Goal: Task Accomplishment & Management: Complete application form

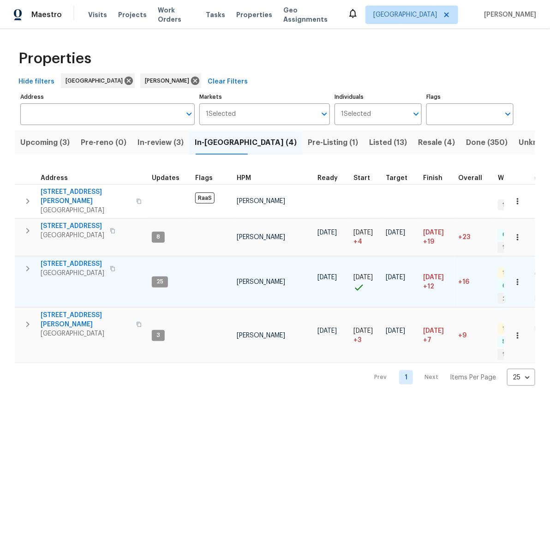
click at [67, 259] on span "[STREET_ADDRESS]" at bounding box center [73, 263] width 64 height 9
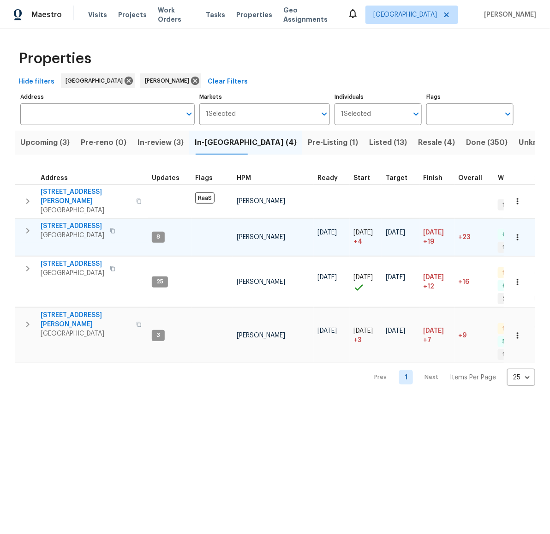
click at [73, 222] on span "[STREET_ADDRESS]" at bounding box center [73, 226] width 64 height 9
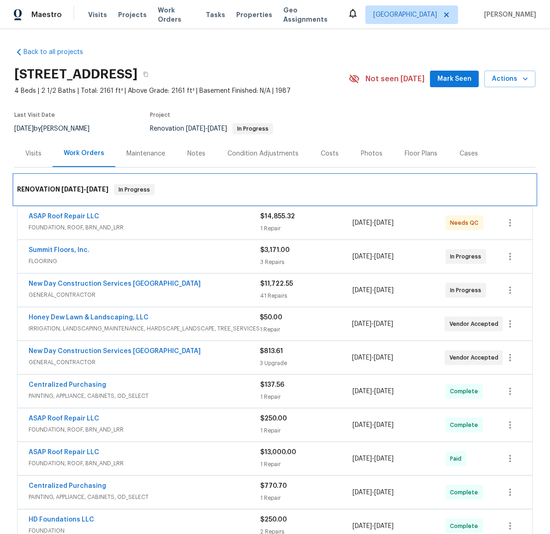
click at [378, 194] on div "RENOVATION 8/5/25 - 9/11/25 In Progress" at bounding box center [275, 189] width 516 height 11
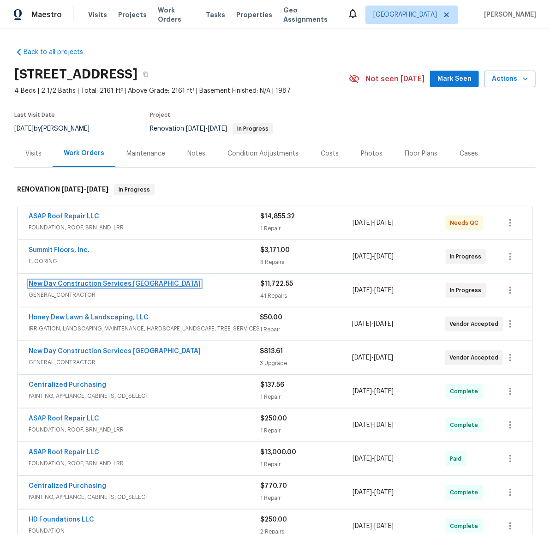
click at [73, 281] on link "New Day Construction Services UB" at bounding box center [115, 284] width 172 height 6
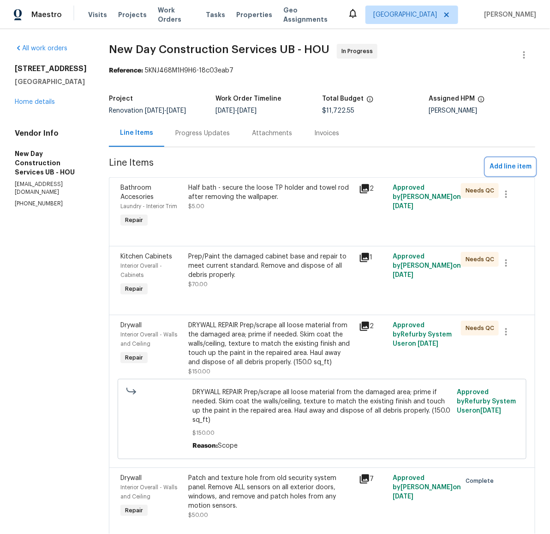
click at [504, 165] on span "Add line item" at bounding box center [511, 167] width 42 height 12
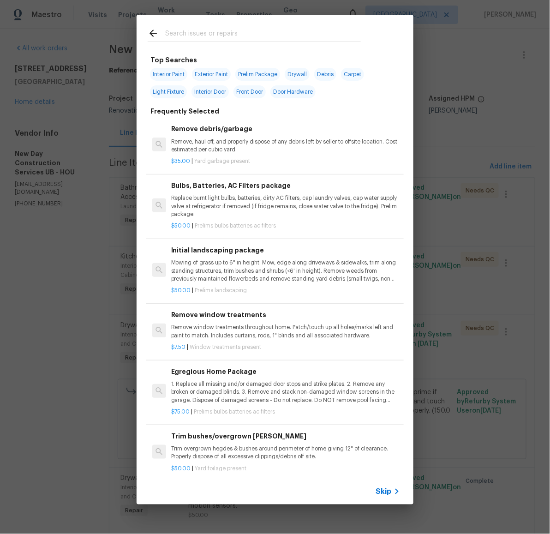
click at [247, 37] on input "text" at bounding box center [263, 35] width 196 height 14
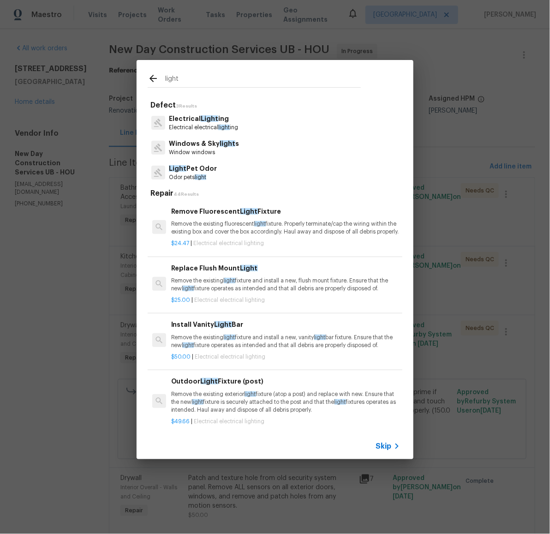
type input "light"
click at [195, 120] on p "Electrical Light ing" at bounding box center [203, 119] width 69 height 10
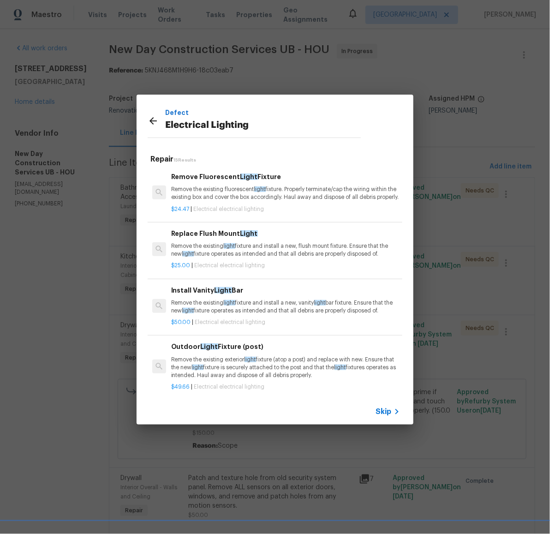
click at [262, 255] on p "Remove the existing light fixture and install a new, flush mount fixture. Ensur…" at bounding box center [285, 250] width 229 height 16
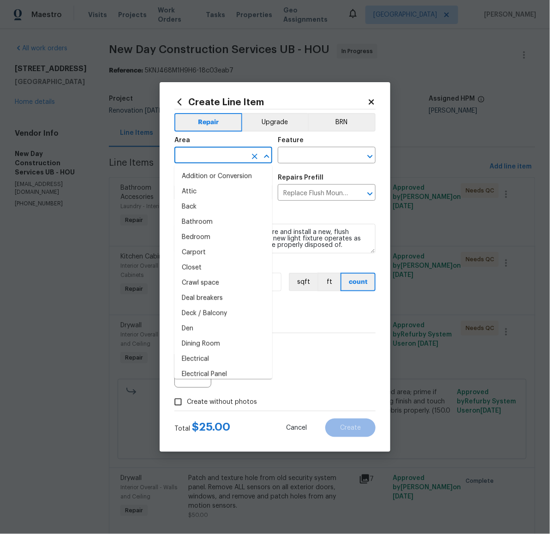
click at [226, 152] on input "text" at bounding box center [210, 156] width 72 height 14
click at [216, 217] on li "Bathroom" at bounding box center [223, 222] width 98 height 15
type input "Bathroom"
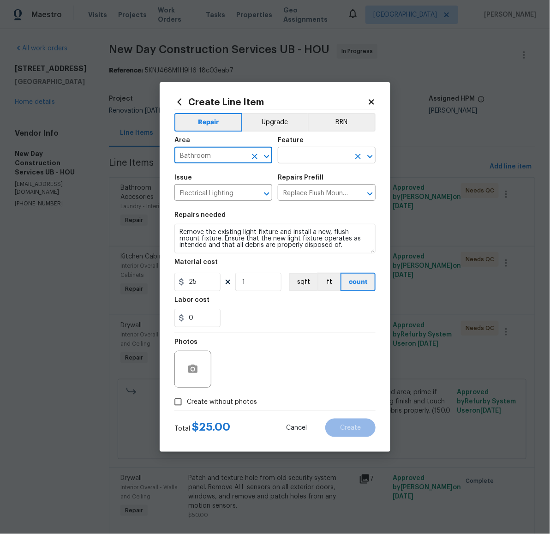
click at [324, 156] on input "text" at bounding box center [314, 156] width 72 height 14
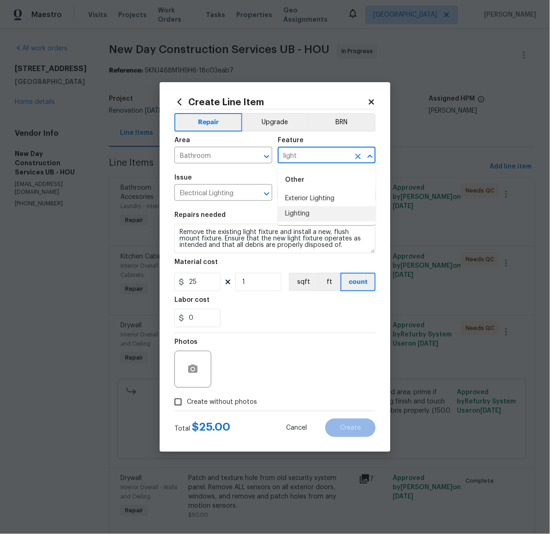
click at [307, 211] on li "Lighting" at bounding box center [327, 213] width 98 height 15
type input "Lighting"
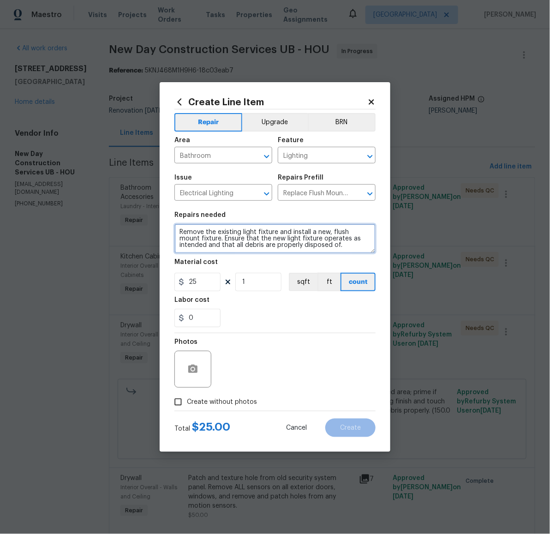
drag, startPoint x: 321, startPoint y: 246, endPoint x: 149, endPoint y: 225, distance: 173.4
click at [149, 225] on div "Create Line Item Repair Upgrade BRN Area Bathroom ​ Feature Lighting ​ Issue El…" at bounding box center [275, 267] width 550 height 534
type textarea "Remove broken c-fan in master bathroom and install flush-mount"
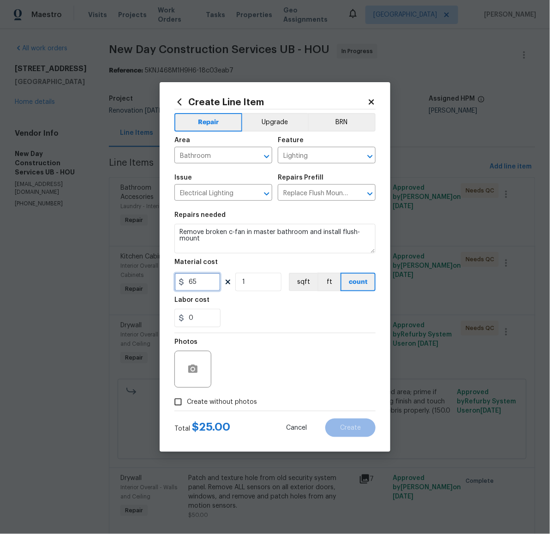
type input "65"
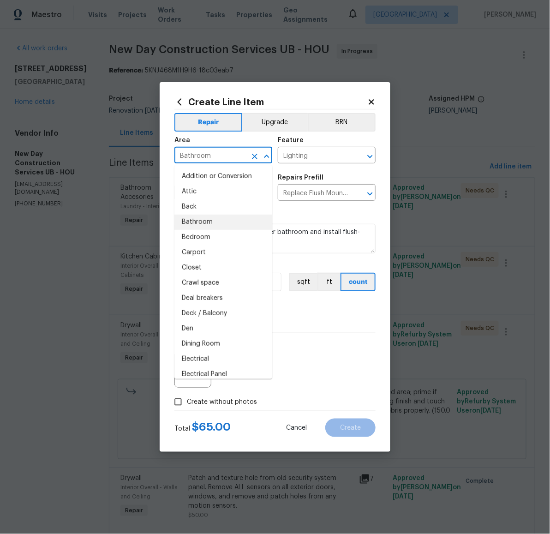
click at [222, 155] on input "Bathroom" at bounding box center [210, 156] width 72 height 14
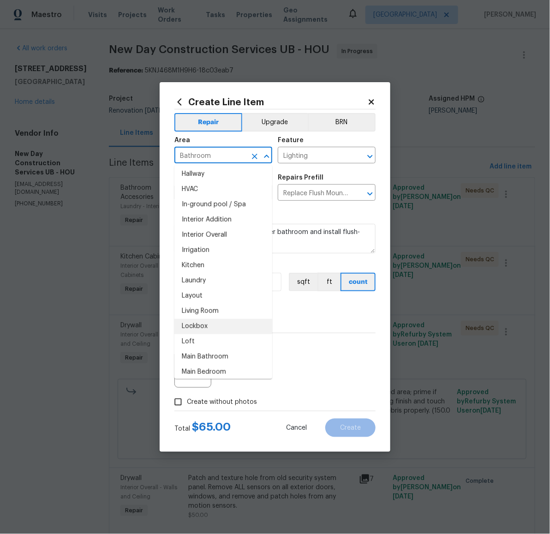
scroll to position [330, 0]
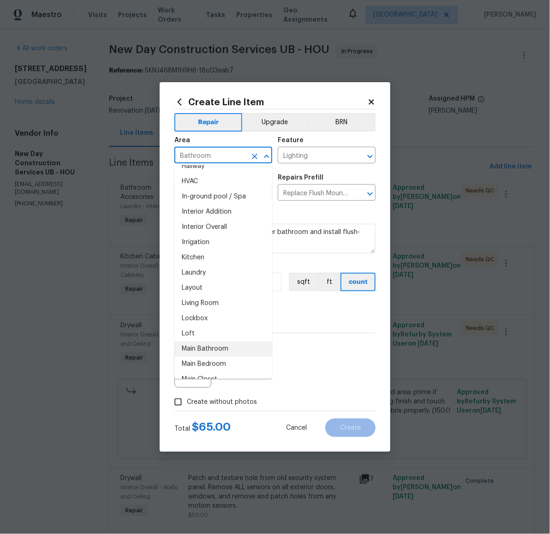
click at [213, 347] on li "Main Bathroom" at bounding box center [223, 349] width 98 height 15
type input "Main Bathroom"
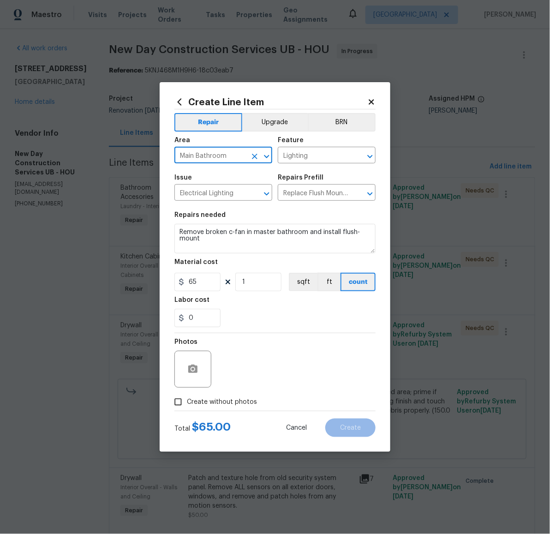
click at [229, 400] on span "Create without photos" at bounding box center [222, 402] width 70 height 10
click at [187, 400] on input "Create without photos" at bounding box center [178, 402] width 18 height 18
checkbox input "true"
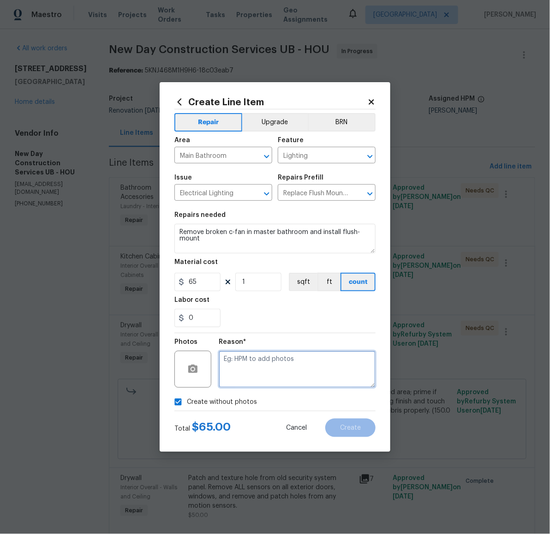
click at [264, 373] on textarea at bounding box center [297, 369] width 157 height 37
type textarea "later"
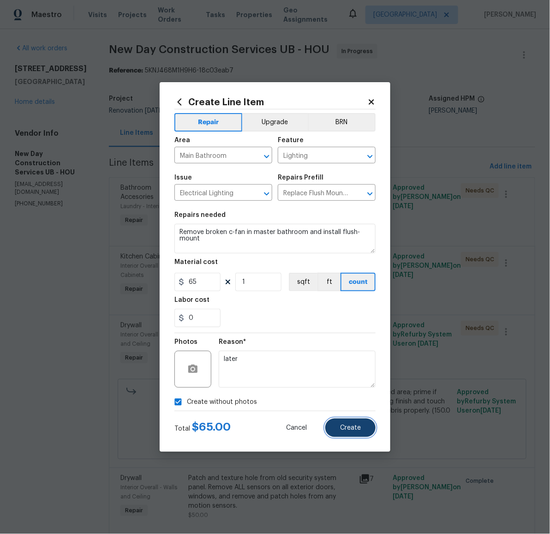
click at [344, 429] on span "Create" at bounding box center [350, 428] width 21 height 7
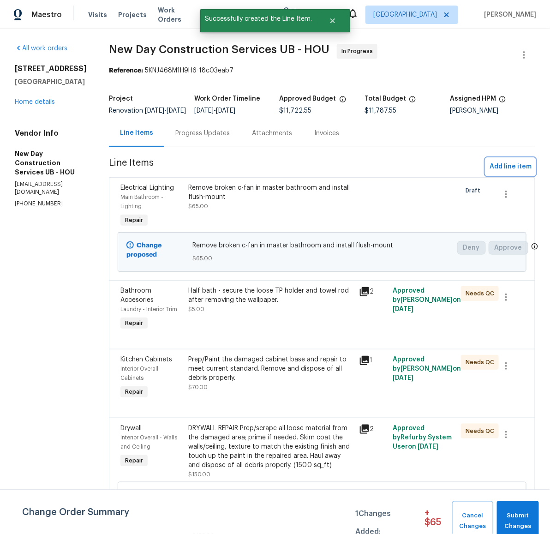
click at [498, 170] on span "Add line item" at bounding box center [511, 167] width 42 height 12
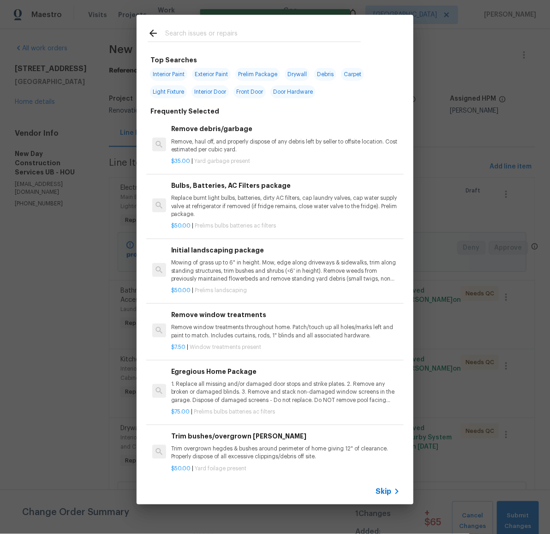
click at [246, 35] on input "text" at bounding box center [263, 35] width 196 height 14
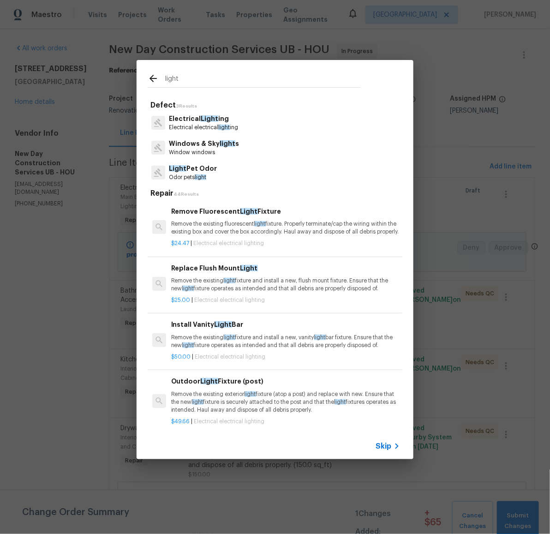
type input "light"
click at [208, 121] on span "Light" at bounding box center [210, 118] width 18 height 6
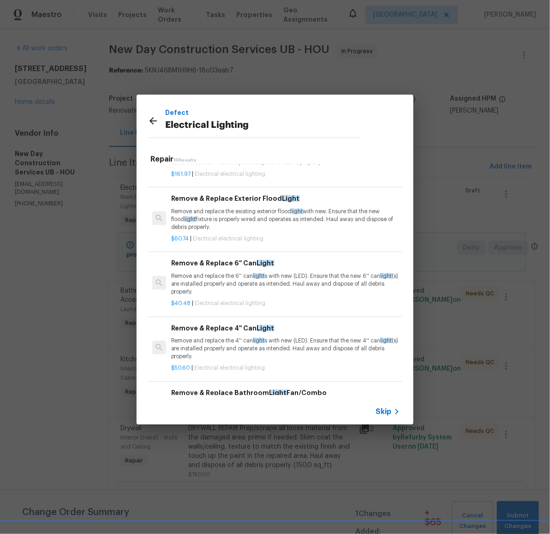
scroll to position [285, 0]
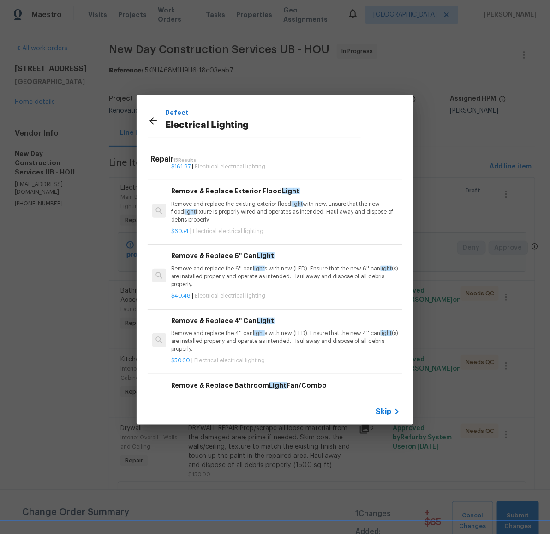
click at [200, 289] on p "Remove and replace the 6'' can light s with new (LED). Ensure that the new 6'' …" at bounding box center [285, 277] width 229 height 24
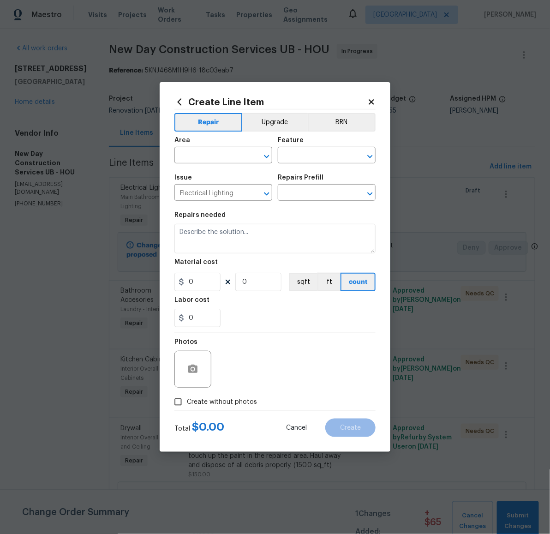
type input "Remove & Replace 6'' Can Light $40.48"
type textarea "Remove and replace the 6'' can lights with new (LED). Ensure that the new 6'' c…"
type input "40.48"
type input "1"
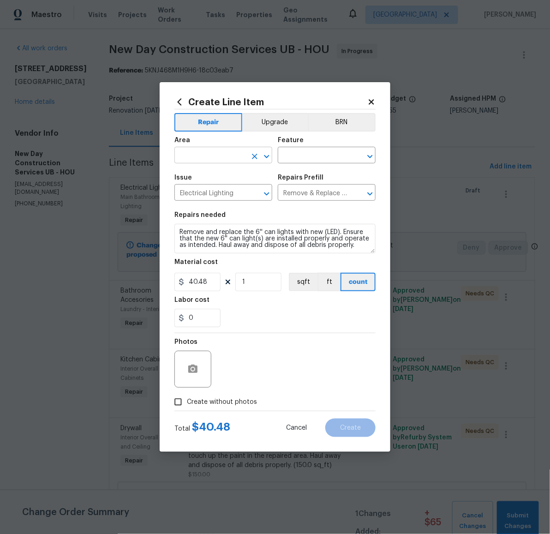
click at [213, 159] on input "text" at bounding box center [210, 156] width 72 height 14
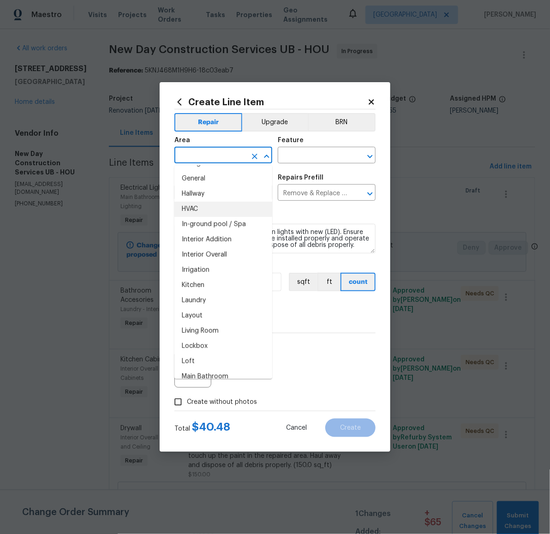
scroll to position [420, 0]
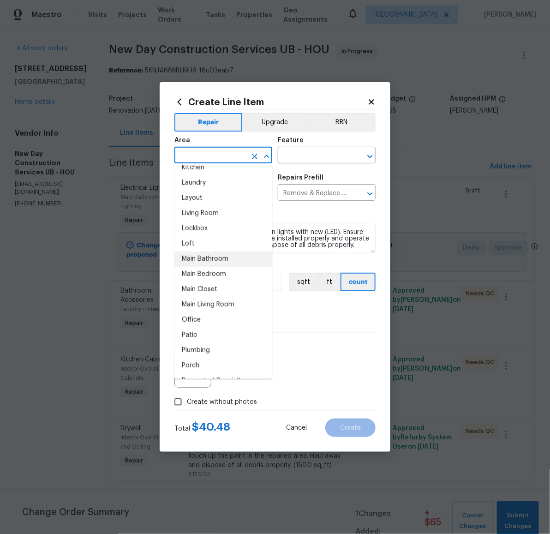
click at [220, 260] on li "Main Bathroom" at bounding box center [223, 259] width 98 height 15
type input "Main Bathroom"
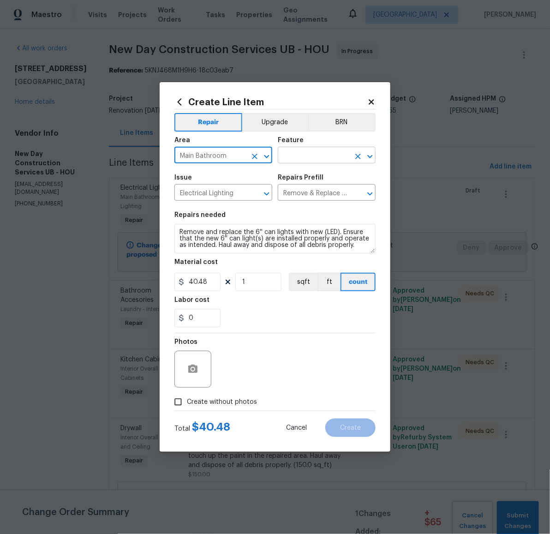
drag, startPoint x: 331, startPoint y: 145, endPoint x: 325, endPoint y: 152, distance: 9.5
click at [331, 146] on div "Feature" at bounding box center [327, 143] width 98 height 12
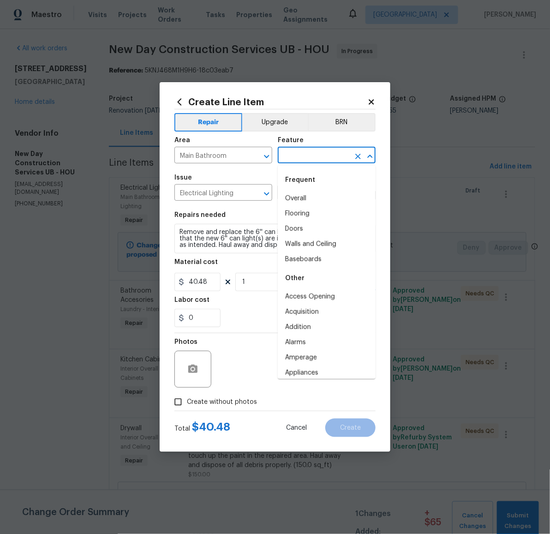
click at [325, 152] on input "text" at bounding box center [314, 156] width 72 height 14
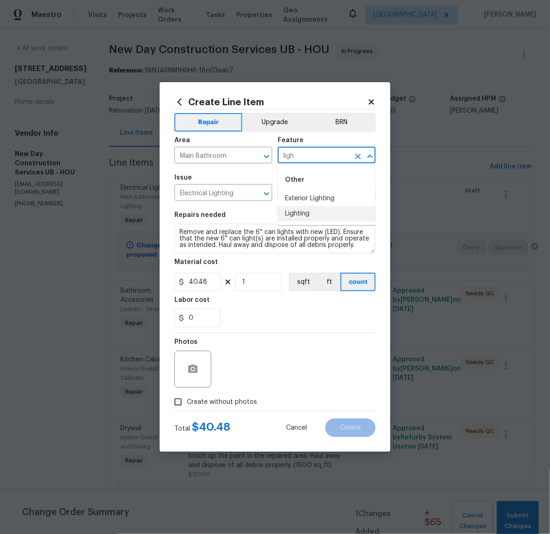
click at [297, 210] on li "Lighting" at bounding box center [327, 213] width 98 height 15
type input "Lighting"
click at [218, 401] on span "Create without photos" at bounding box center [222, 402] width 70 height 10
click at [187, 401] on input "Create without photos" at bounding box center [178, 402] width 18 height 18
checkbox input "true"
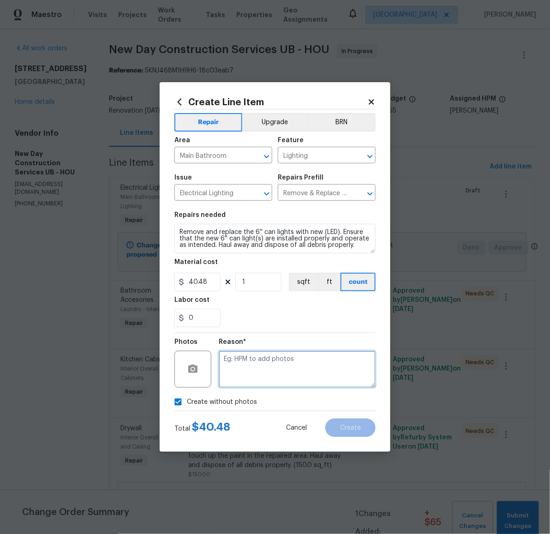
click at [259, 377] on textarea at bounding box center [297, 369] width 157 height 37
type textarea "later"
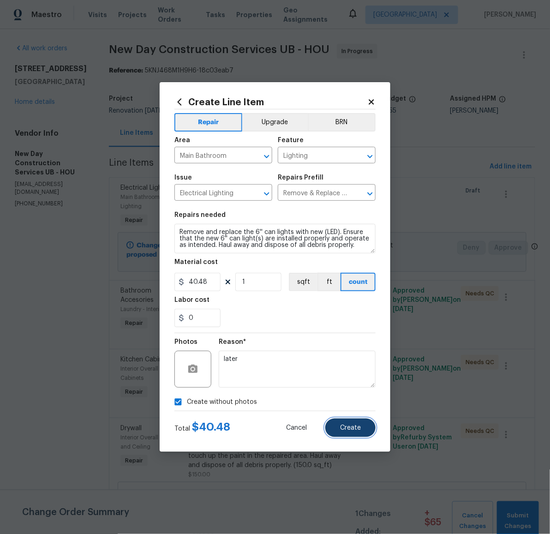
click at [338, 428] on button "Create" at bounding box center [350, 428] width 50 height 18
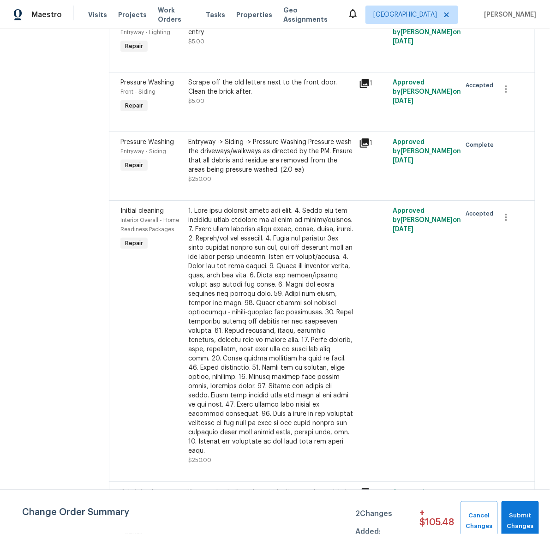
scroll to position [2323, 0]
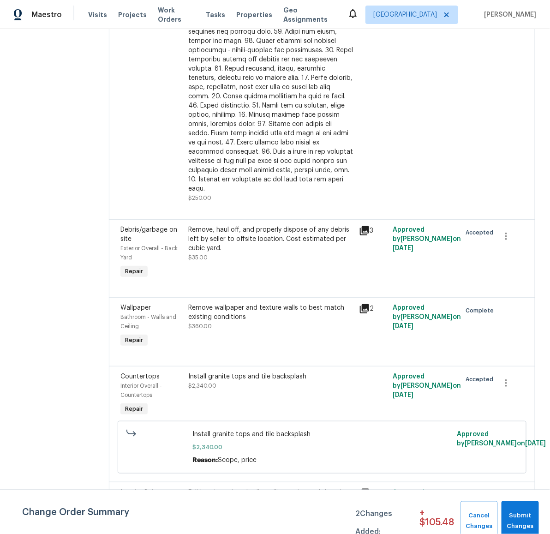
click at [245, 253] on div "Remove, haul off, and properly dispose of any debris left by seller to offsite …" at bounding box center [271, 239] width 165 height 28
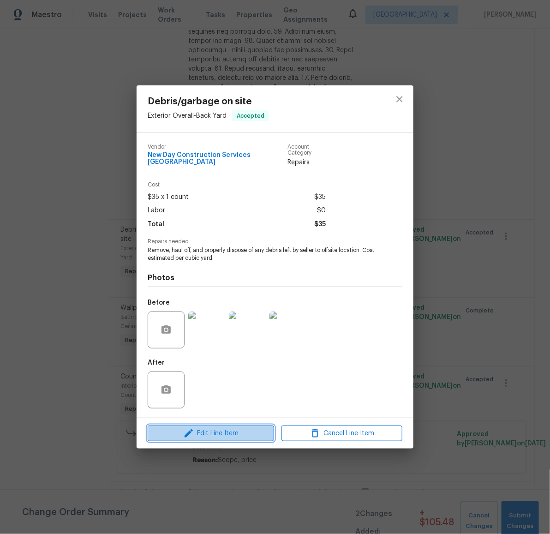
click at [239, 432] on span "Edit Line Item" at bounding box center [210, 434] width 121 height 12
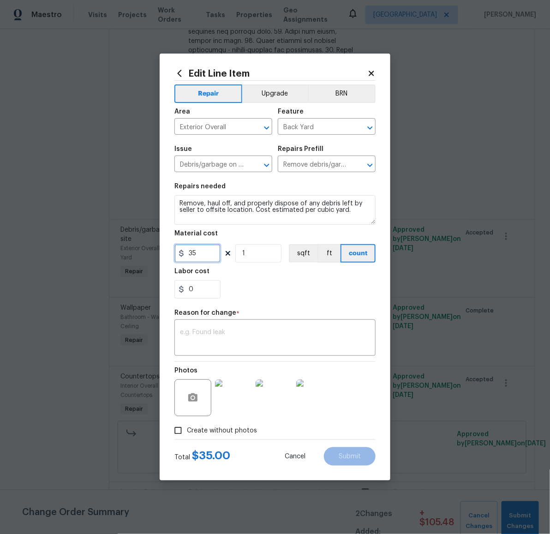
click at [218, 252] on input "35" at bounding box center [197, 253] width 46 height 18
type input "10"
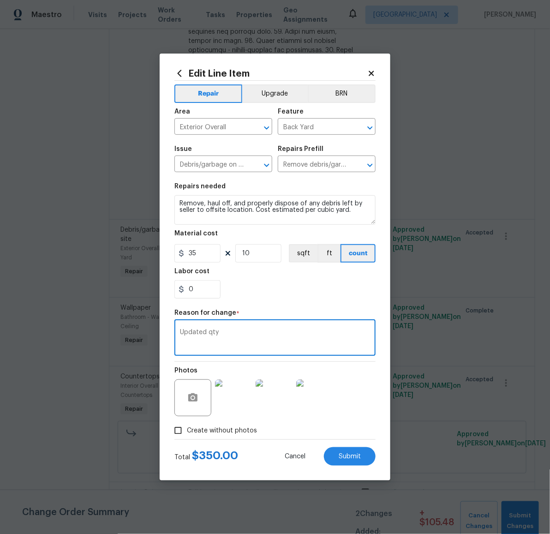
type textarea "Updated qty"
click at [210, 427] on span "Create without photos" at bounding box center [222, 431] width 70 height 10
click at [187, 427] on input "Create without photos" at bounding box center [178, 431] width 18 height 18
checkbox input "false"
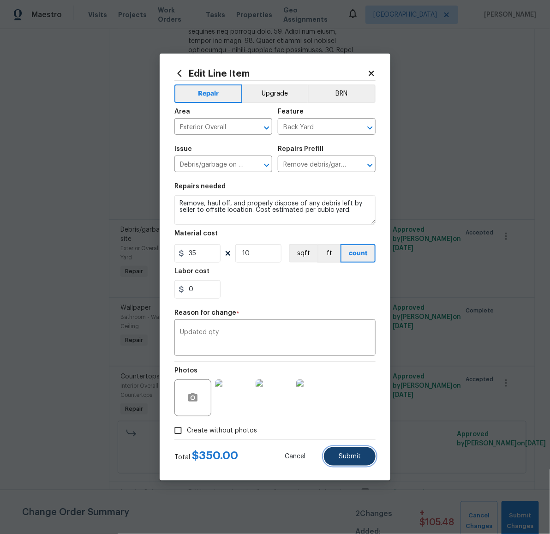
click at [355, 457] on span "Submit" at bounding box center [350, 456] width 22 height 7
type input "1"
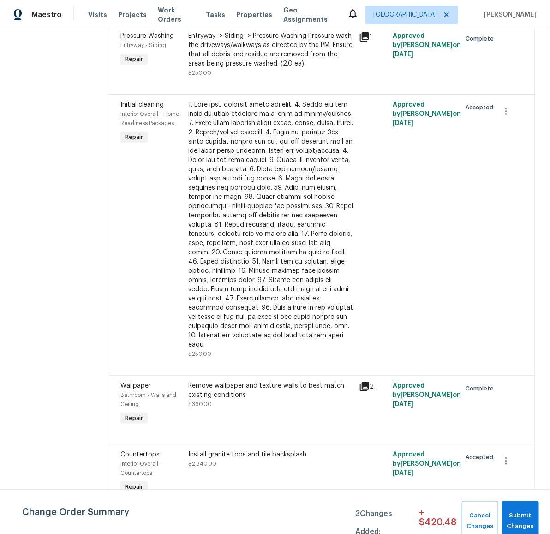
scroll to position [2709, 0]
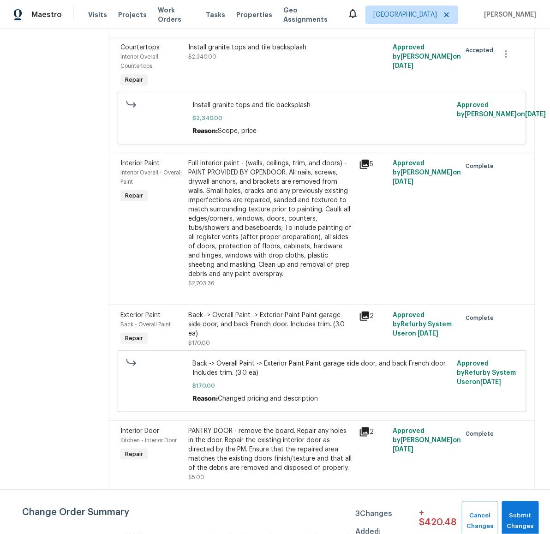
click at [226, 52] on div "Install granite tops and tile backsplash" at bounding box center [271, 47] width 165 height 9
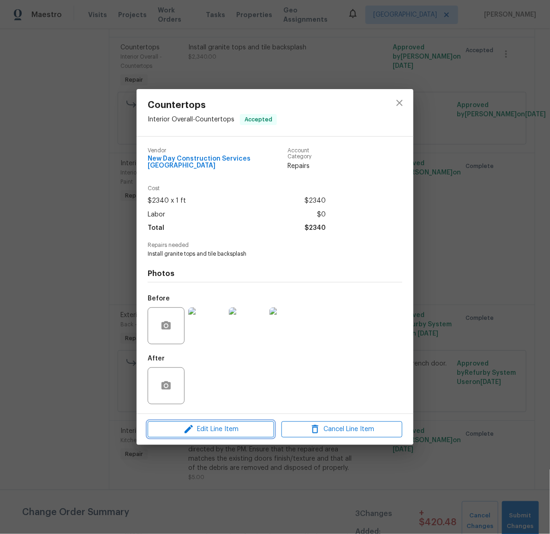
click at [223, 428] on span "Edit Line Item" at bounding box center [210, 430] width 121 height 12
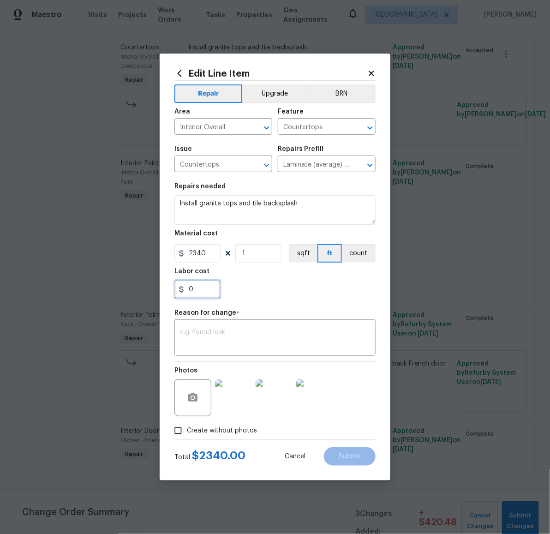
drag, startPoint x: 198, startPoint y: 286, endPoint x: 152, endPoint y: 282, distance: 46.8
click at [156, 285] on div "Edit Line Item Repair Upgrade BRN Area Interior Overall ​ Feature Countertops ​…" at bounding box center [275, 267] width 550 height 534
type input "275"
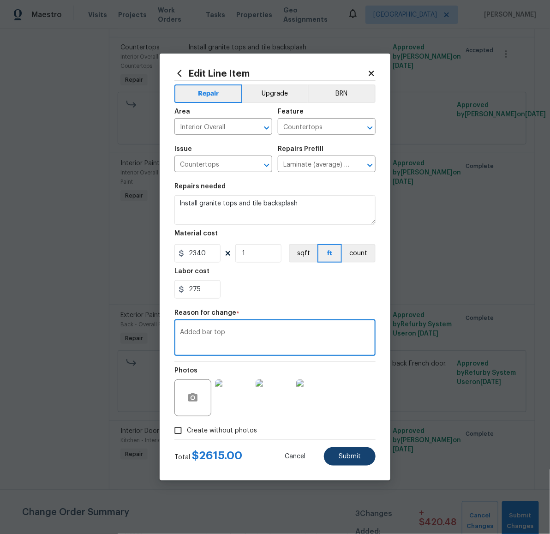
type textarea "Added bar top"
click at [349, 455] on span "Submit" at bounding box center [350, 456] width 22 height 7
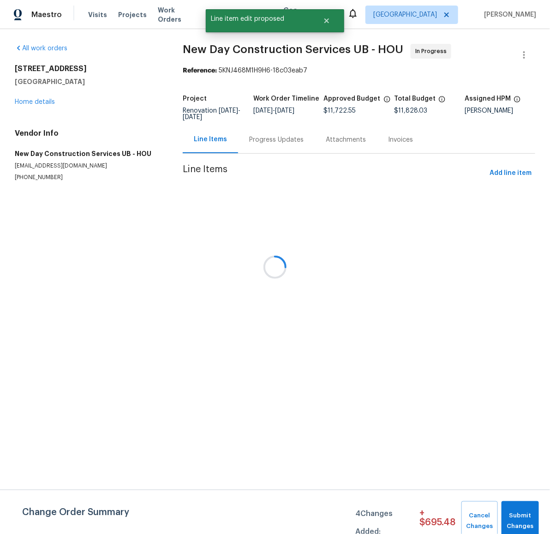
scroll to position [0, 0]
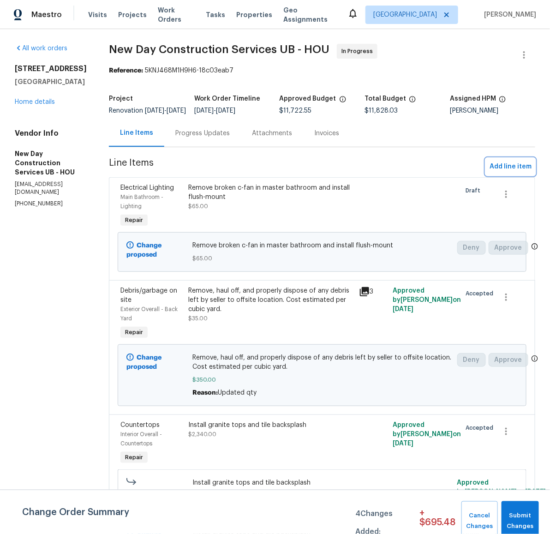
click at [515, 173] on span "Add line item" at bounding box center [511, 167] width 42 height 12
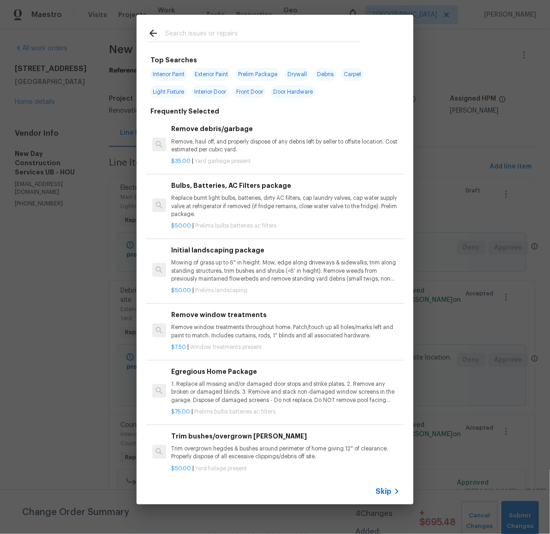
click at [169, 73] on span "Interior Paint" at bounding box center [168, 74] width 37 height 13
type input "Interior Paint"
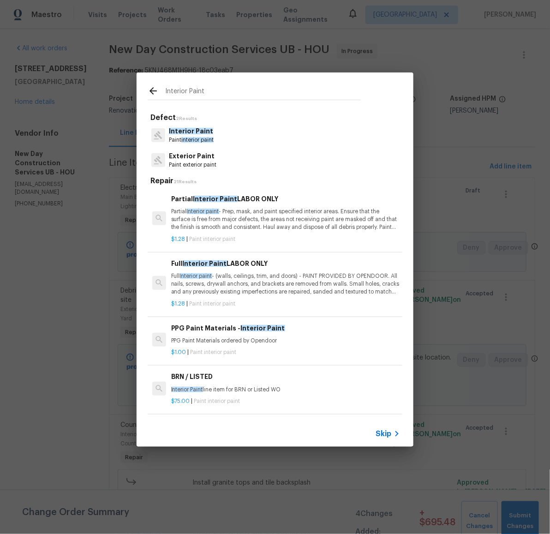
click at [193, 130] on span "Interior Paint" at bounding box center [191, 131] width 44 height 6
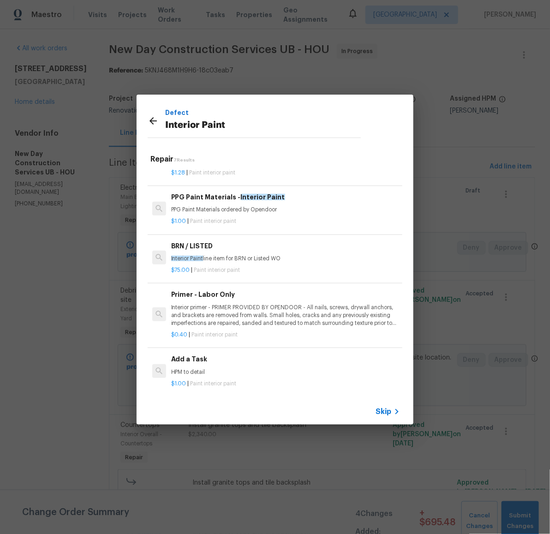
scroll to position [169, 0]
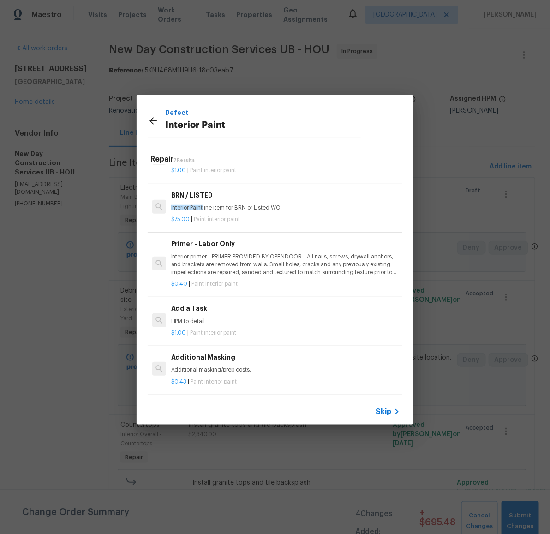
click at [191, 303] on h6 "Add a Task" at bounding box center [285, 308] width 229 height 10
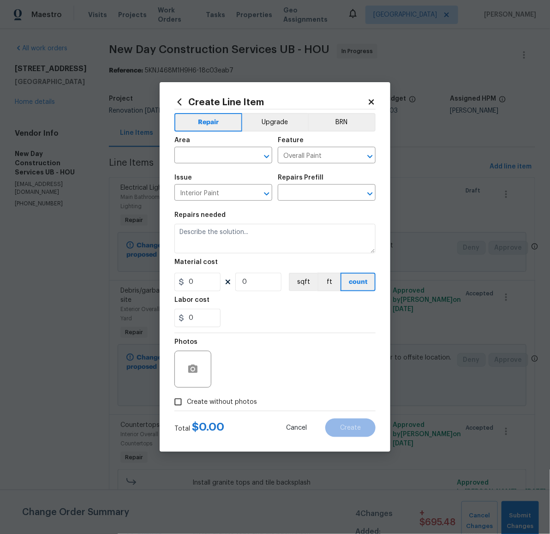
type input "Add a Task $1.00"
type textarea "HPM to detail"
type input "1"
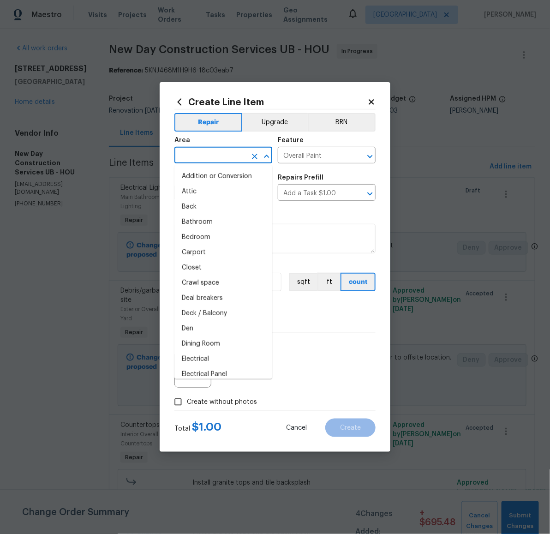
click at [213, 155] on input "text" at bounding box center [210, 156] width 72 height 14
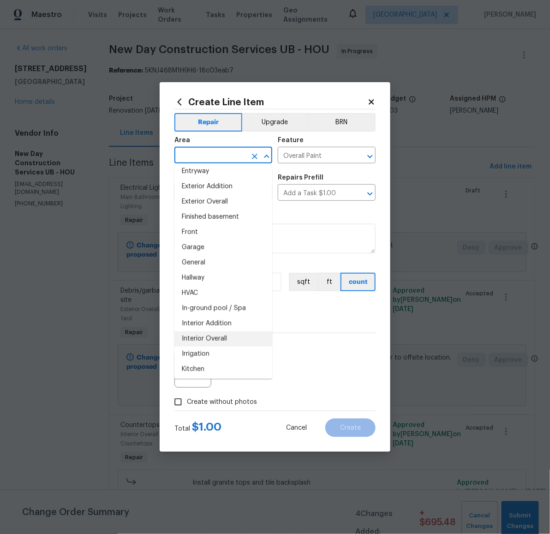
click at [227, 331] on li "Interior Overall" at bounding box center [223, 338] width 98 height 15
type input "Interior Overall"
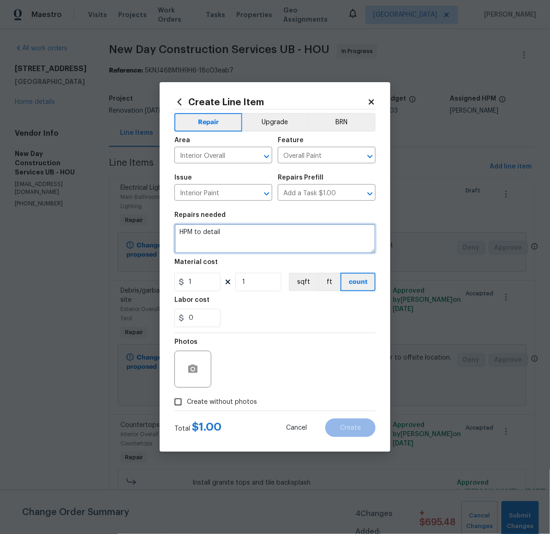
drag, startPoint x: 219, startPoint y: 237, endPoint x: 148, endPoint y: 216, distance: 73.9
click at [148, 216] on div "Create Line Item Repair Upgrade BRN Area Interior Overall ​ Feature Overall Pai…" at bounding box center [275, 267] width 550 height 534
type textarea "Touch up excessive baseboard damage after flooring installation (glue-down lami…"
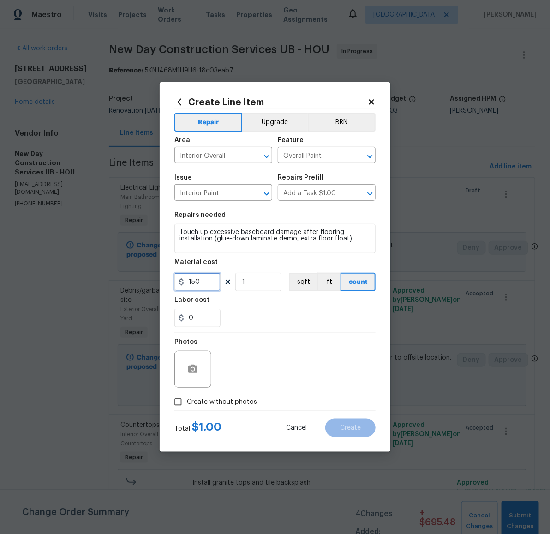
type input "150"
drag, startPoint x: 237, startPoint y: 403, endPoint x: 240, endPoint y: 398, distance: 5.6
click at [237, 402] on span "Create without photos" at bounding box center [222, 402] width 70 height 10
click at [187, 402] on input "Create without photos" at bounding box center [178, 402] width 18 height 18
checkbox input "true"
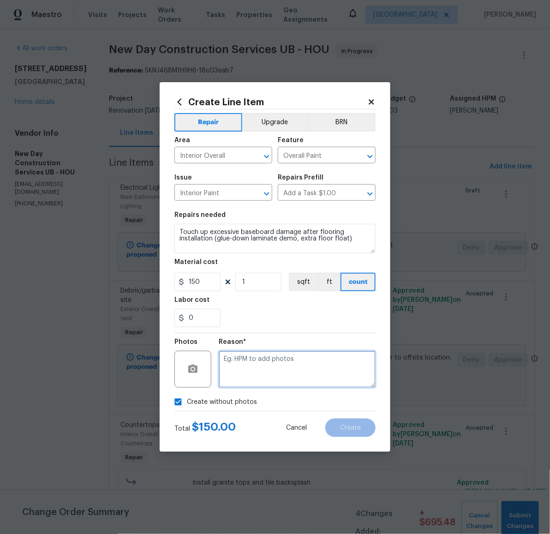
click at [252, 386] on textarea at bounding box center [297, 369] width 157 height 37
type textarea "later"
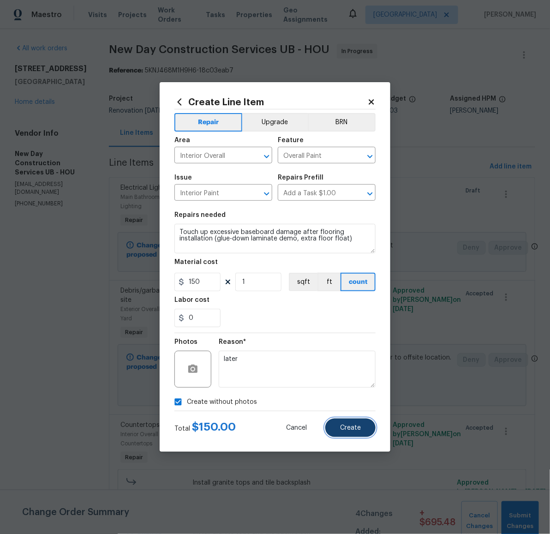
click at [355, 420] on button "Create" at bounding box center [350, 428] width 50 height 18
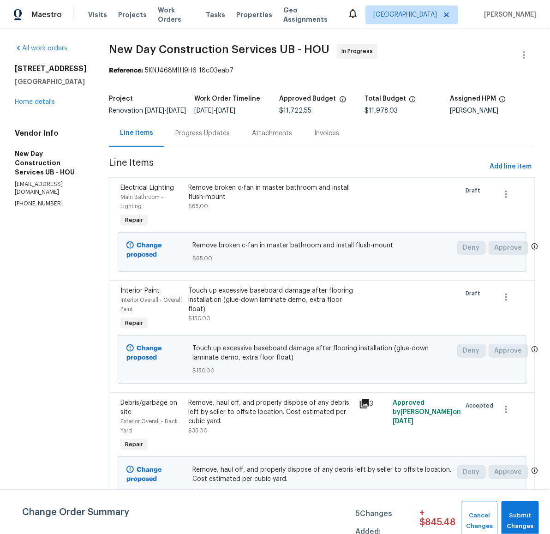
scroll to position [1993, 0]
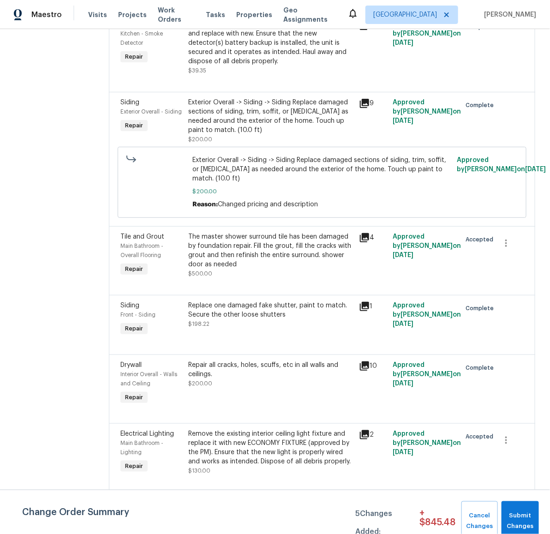
click at [286, 269] on div "The master shower surround tile has been damaged by foundation repair. Fill the…" at bounding box center [271, 250] width 165 height 37
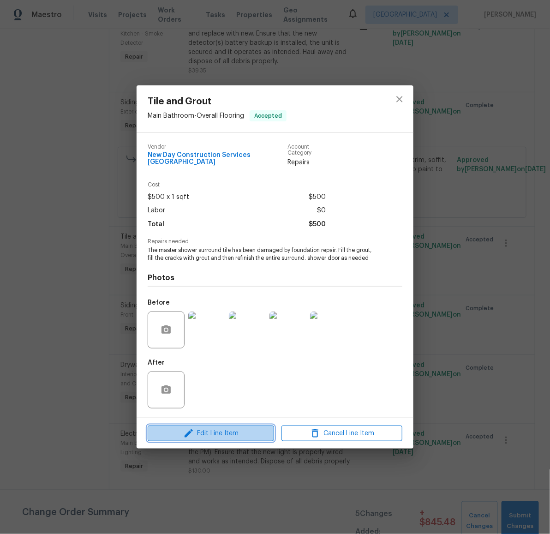
click at [205, 429] on span "Edit Line Item" at bounding box center [210, 434] width 121 height 12
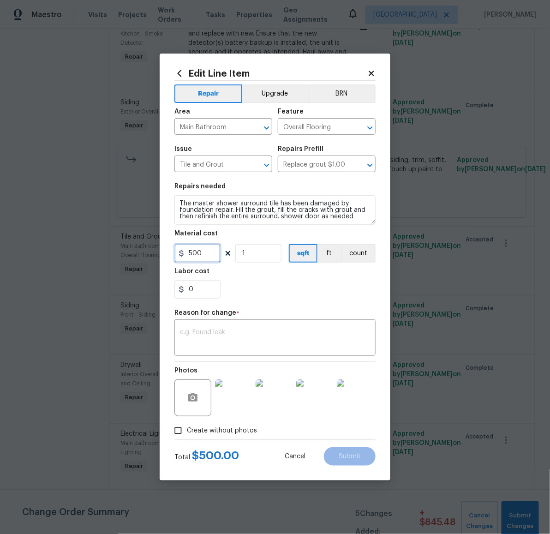
drag, startPoint x: 210, startPoint y: 256, endPoint x: 177, endPoint y: 251, distance: 33.2
click at [177, 251] on div "500" at bounding box center [197, 253] width 46 height 18
type input "325"
click at [284, 342] on textarea at bounding box center [275, 338] width 190 height 19
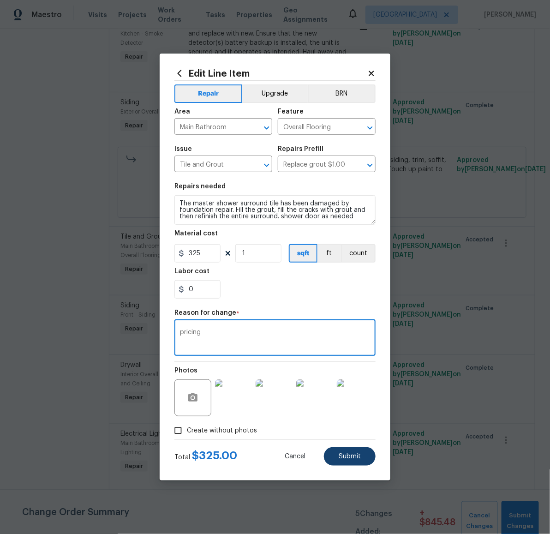
type textarea "pricing"
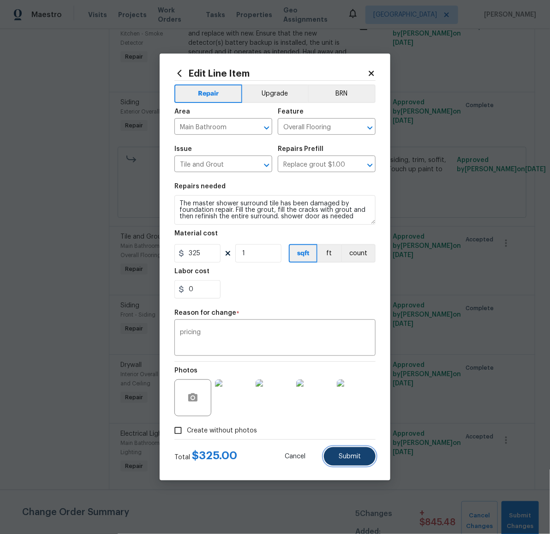
click at [345, 455] on span "Submit" at bounding box center [350, 456] width 22 height 7
type input "500"
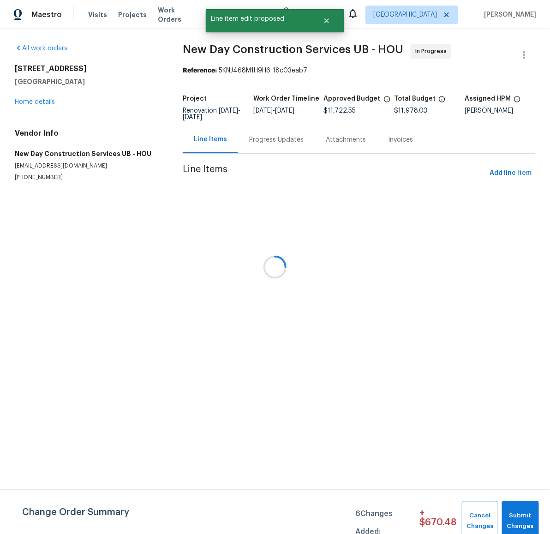
scroll to position [0, 0]
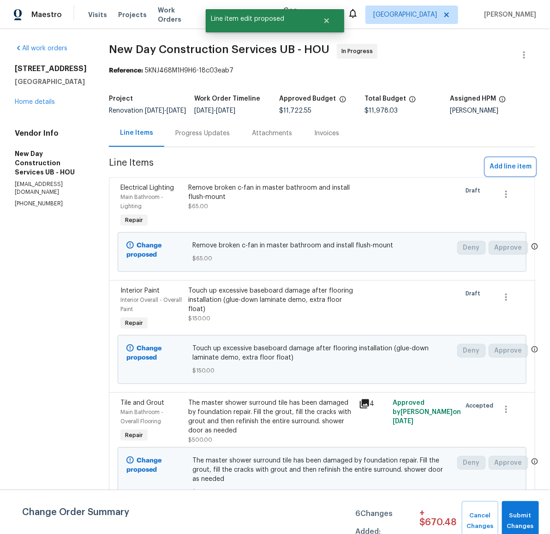
click at [493, 173] on span "Add line item" at bounding box center [511, 167] width 42 height 12
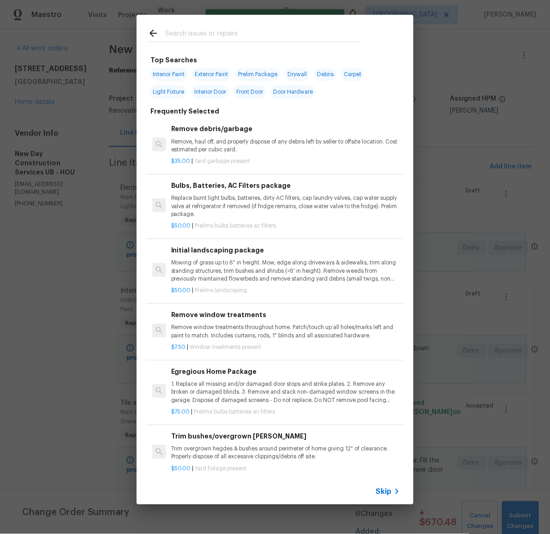
click at [210, 36] on input "text" at bounding box center [263, 35] width 196 height 14
type input "r"
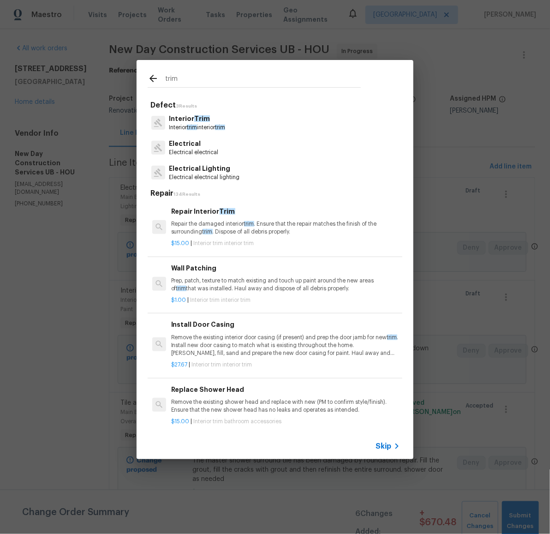
type input "trim"
click at [180, 120] on p "Interior Trim" at bounding box center [197, 119] width 56 height 10
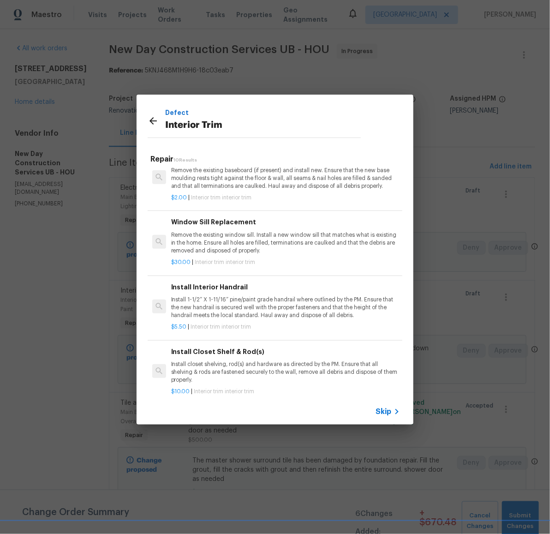
scroll to position [387, 0]
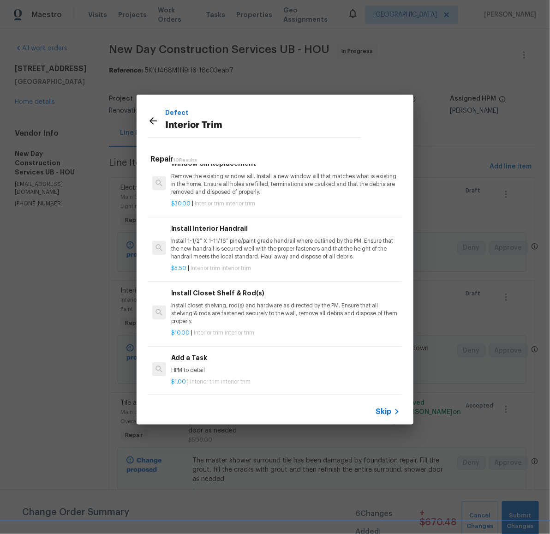
click at [192, 355] on div "Add a Task HPM to detail" at bounding box center [285, 364] width 229 height 22
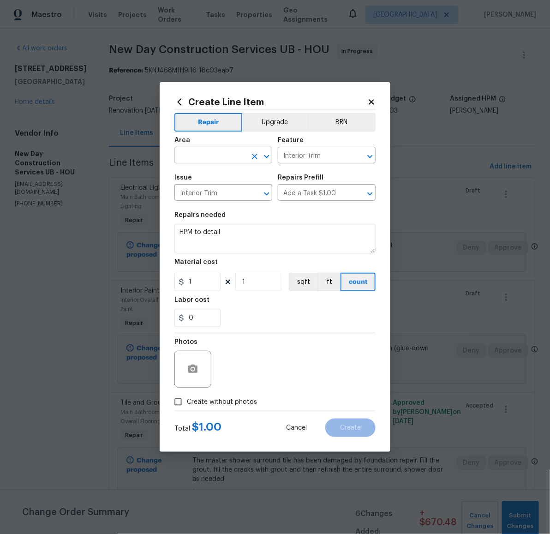
click at [216, 155] on input "text" at bounding box center [210, 156] width 72 height 14
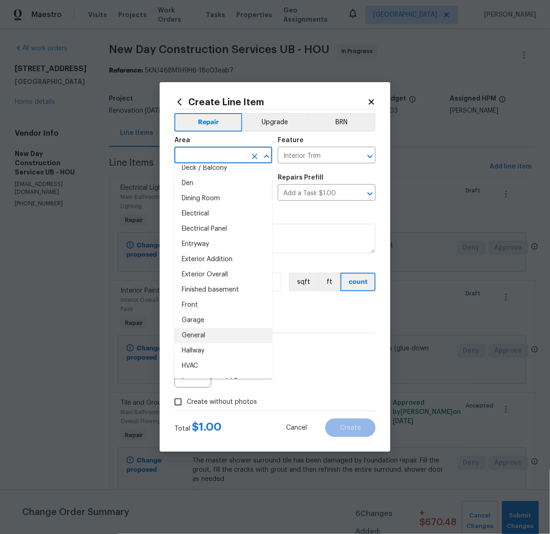
scroll to position [202, 0]
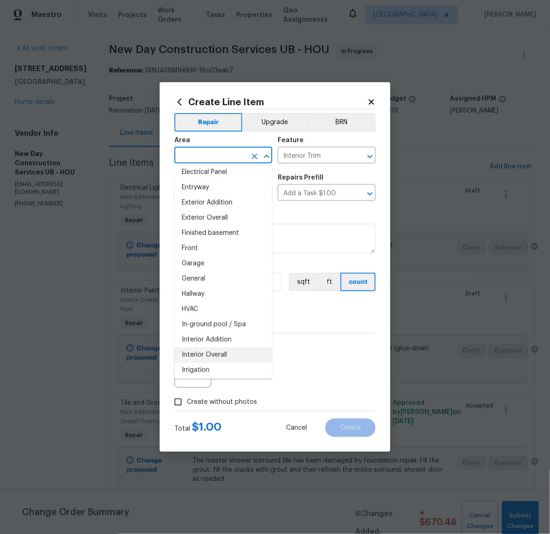
click at [223, 354] on li "Interior Overall" at bounding box center [223, 355] width 98 height 15
type input "Interior Overall"
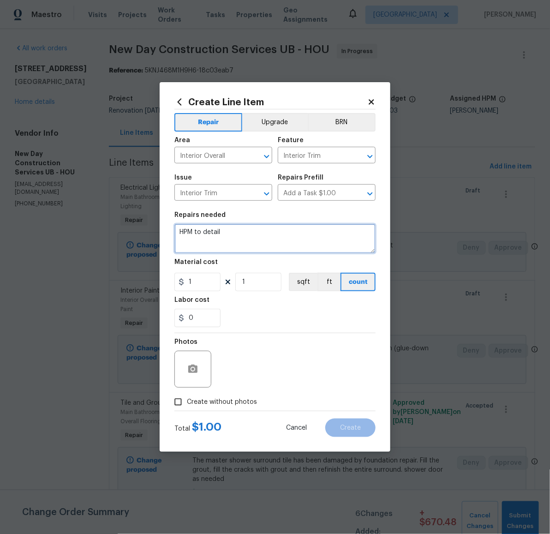
drag, startPoint x: 230, startPoint y: 238, endPoint x: 157, endPoint y: 223, distance: 74.0
click at [157, 225] on div "Create Line Item Repair Upgrade BRN Area Interior Overall ​ Feature Interior Tr…" at bounding box center [275, 267] width 550 height 534
type textarea "Reinstall interior doors after flooring installation (floor guys didn't reinsta…"
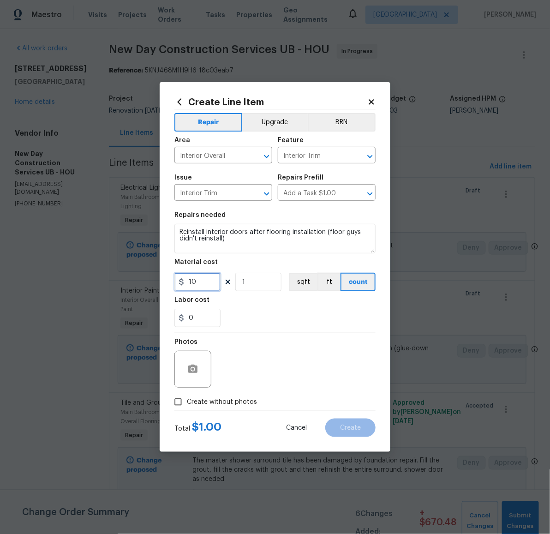
type input "10"
type input "20"
click at [228, 403] on span "Create without photos" at bounding box center [222, 402] width 70 height 10
click at [187, 403] on input "Create without photos" at bounding box center [178, 402] width 18 height 18
checkbox input "true"
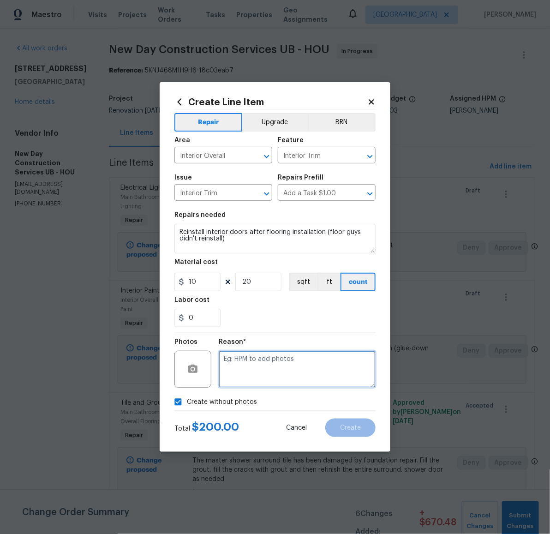
click at [255, 379] on textarea at bounding box center [297, 369] width 157 height 37
type textarea "later"
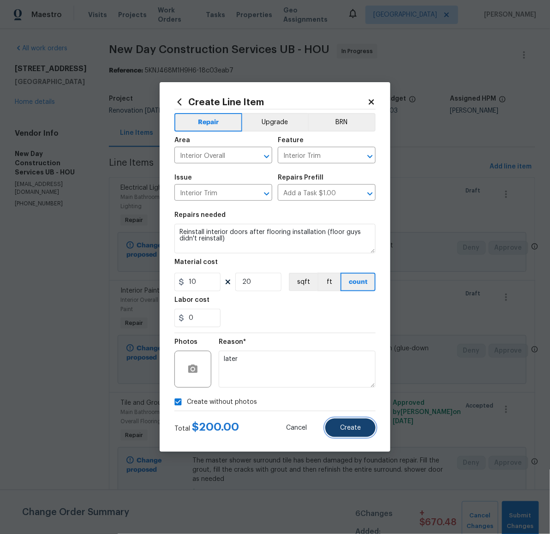
click at [352, 422] on button "Create" at bounding box center [350, 428] width 50 height 18
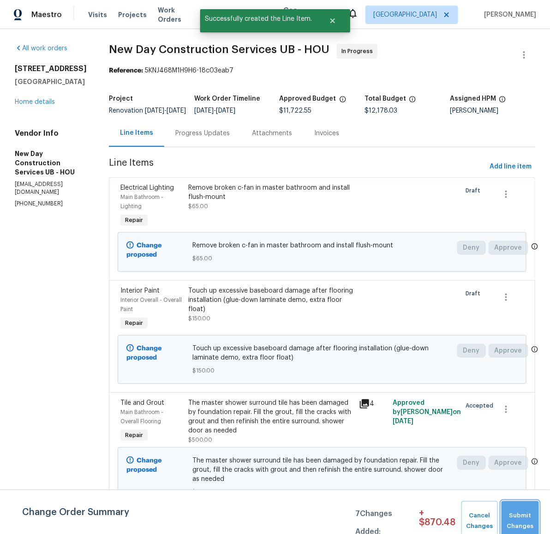
click at [517, 516] on span "Submit Changes" at bounding box center [520, 521] width 28 height 21
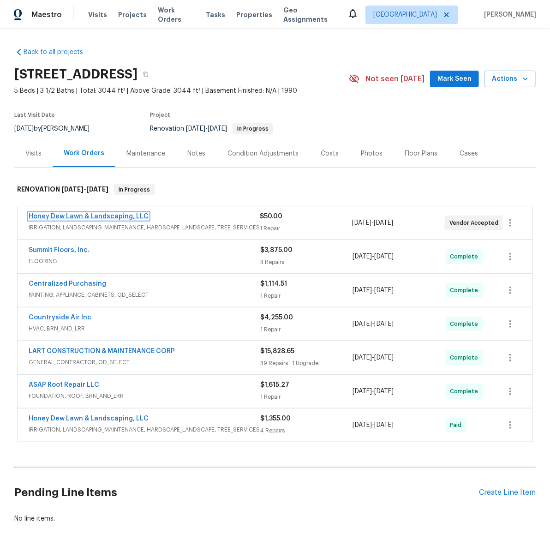
click at [101, 213] on link "Honey Dew Lawn & Landscaping, LLC" at bounding box center [89, 216] width 120 height 6
